Goal: Transaction & Acquisition: Subscribe to service/newsletter

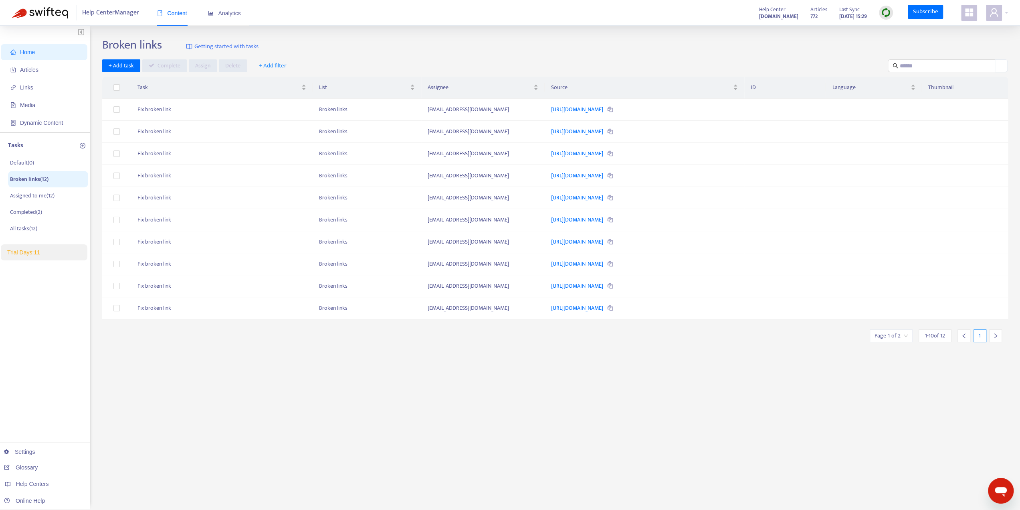
click at [967, 11] on icon "appstore" at bounding box center [969, 12] width 8 height 8
click at [941, 187] on link "Help Center Translate" at bounding box center [928, 187] width 59 height 9
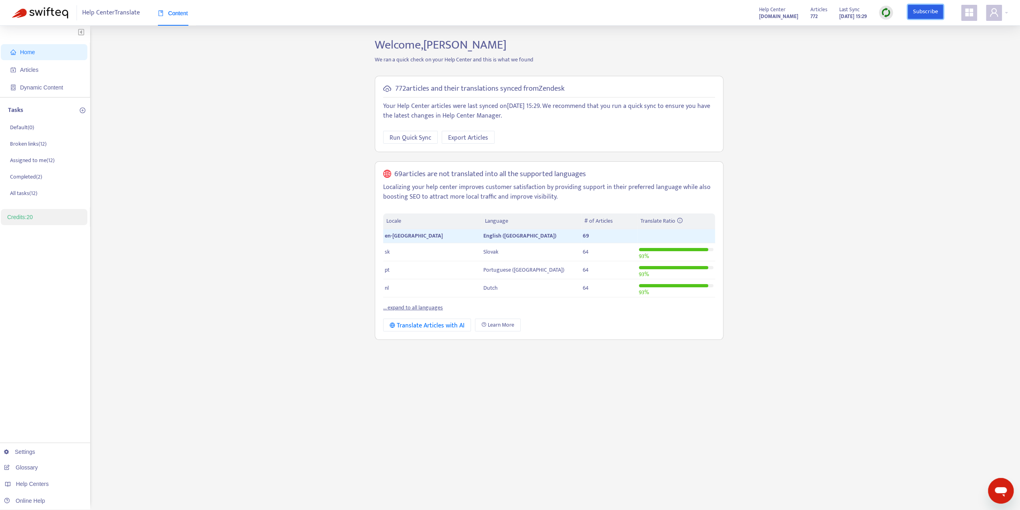
click at [919, 12] on link "Subscribe" at bounding box center [925, 12] width 35 height 14
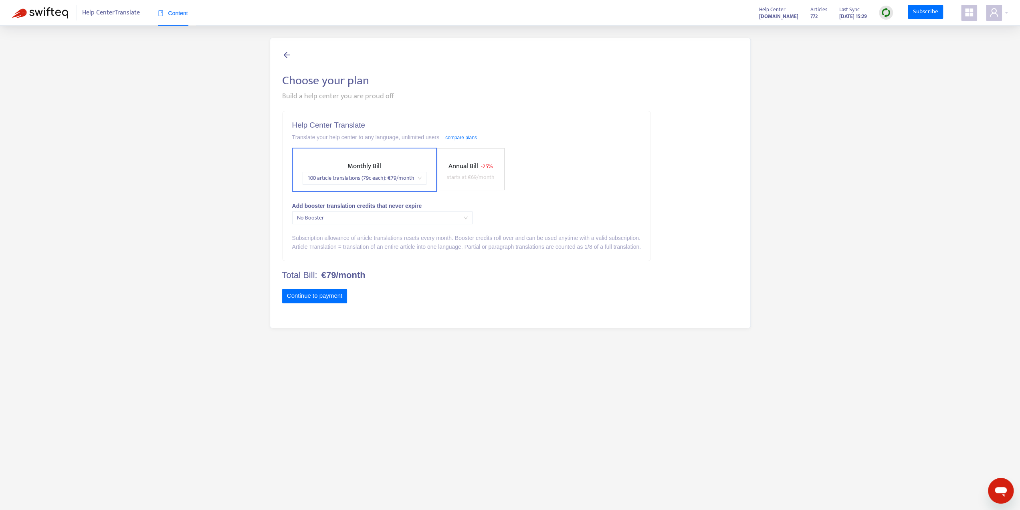
click at [405, 181] on span "100 article translations (79c each) : € 79 /month" at bounding box center [365, 178] width 114 height 12
click at [398, 205] on div "500 article translations (49c each) : € 249 /month" at bounding box center [379, 206] width 140 height 9
click at [399, 218] on span "No Booster" at bounding box center [382, 218] width 171 height 12
click at [399, 245] on div "Booster +500 article translations (69c each) : € 349 (once-off)" at bounding box center [382, 247] width 168 height 9
